Goal: Task Accomplishment & Management: Manage account settings

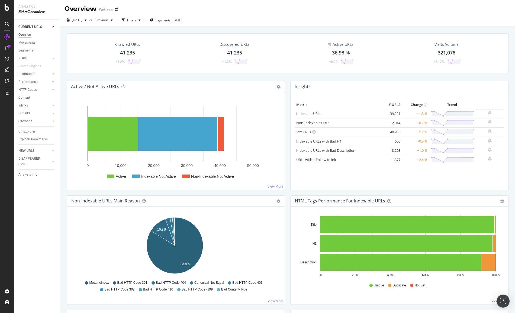
click at [225, 13] on div "Overview WeCasa" at bounding box center [287, 7] width 454 height 14
click at [35, 266] on div "Project settings" at bounding box center [28, 267] width 23 height 4
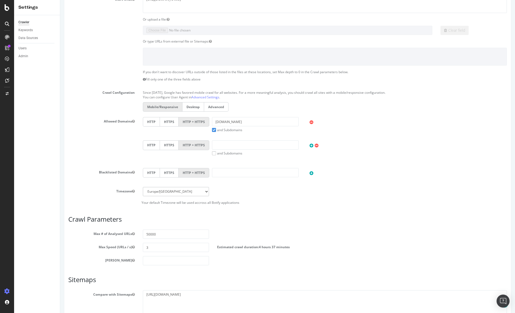
scroll to position [119, 0]
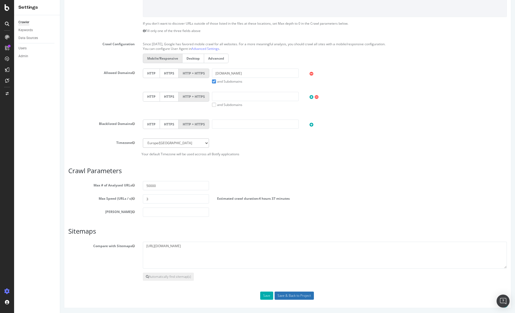
click at [294, 294] on input "Save & Back to Project" at bounding box center [293, 295] width 39 height 8
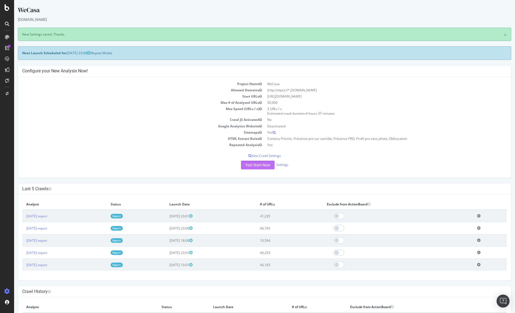
click at [244, 168] on button "Yes! Start Now" at bounding box center [258, 165] width 34 height 9
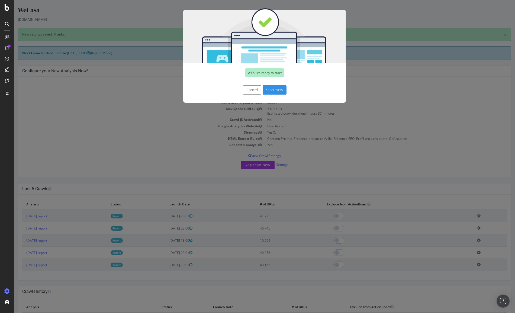
click at [278, 88] on button "Start Now" at bounding box center [274, 89] width 24 height 9
